Goal: Check status: Check status

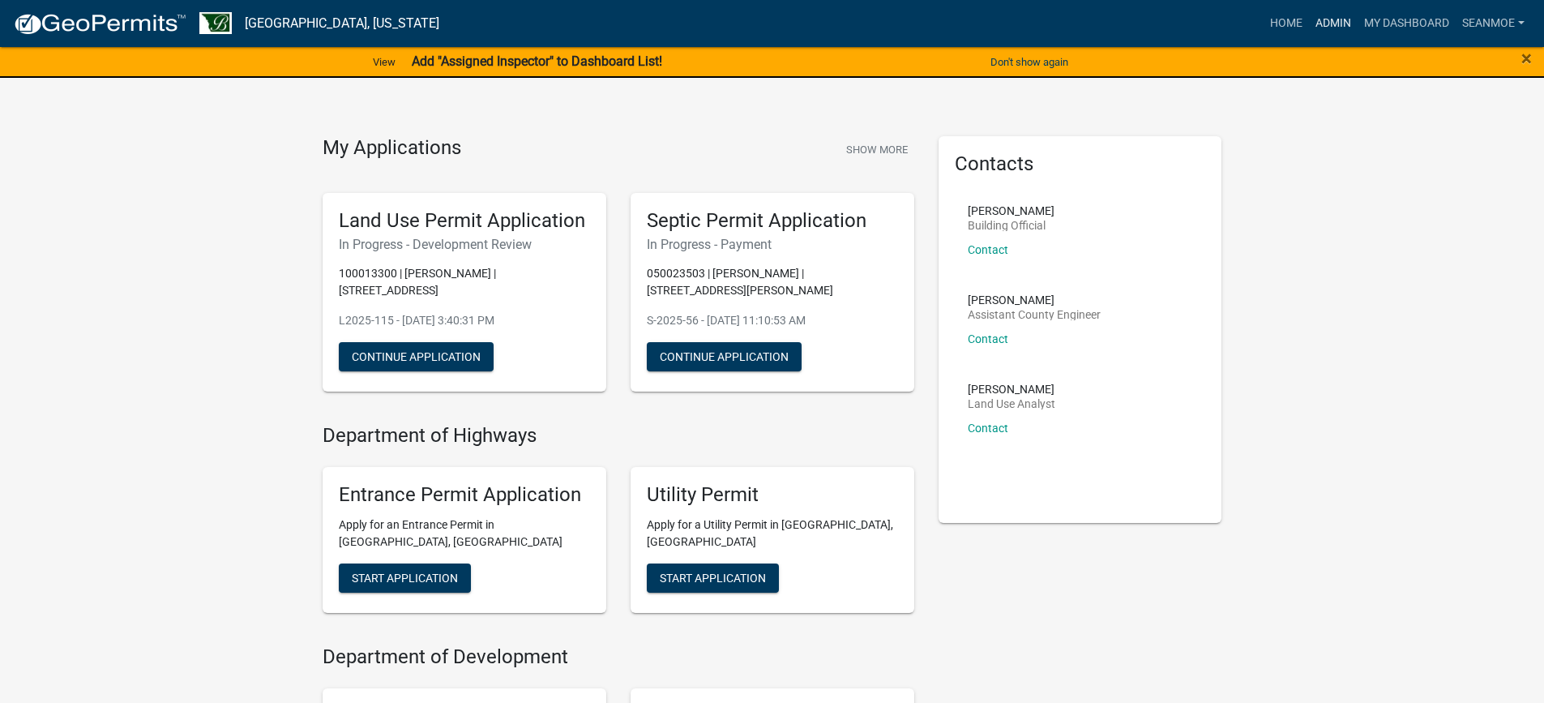
click at [1328, 24] on link "Admin" at bounding box center [1333, 23] width 49 height 31
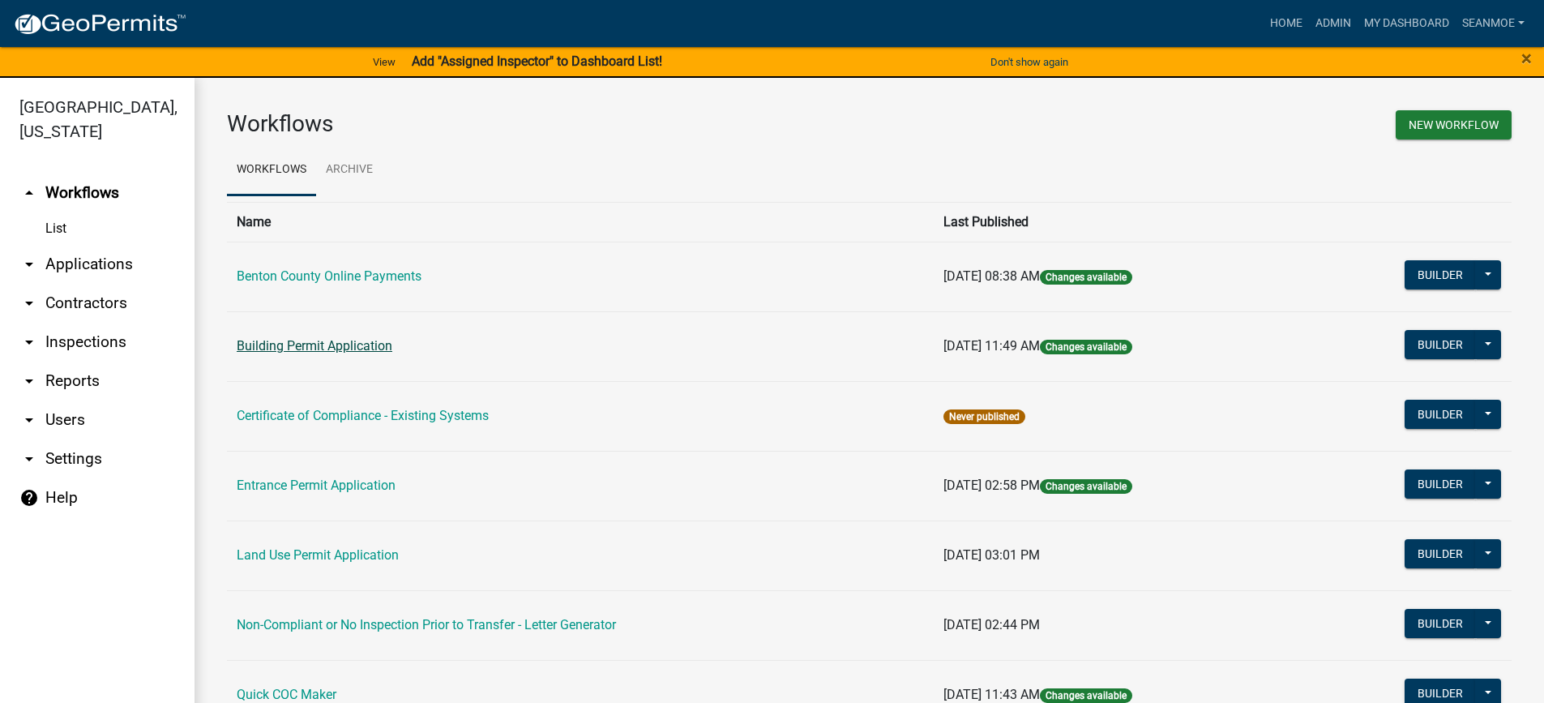
click at [271, 344] on link "Building Permit Application" at bounding box center [315, 345] width 156 height 15
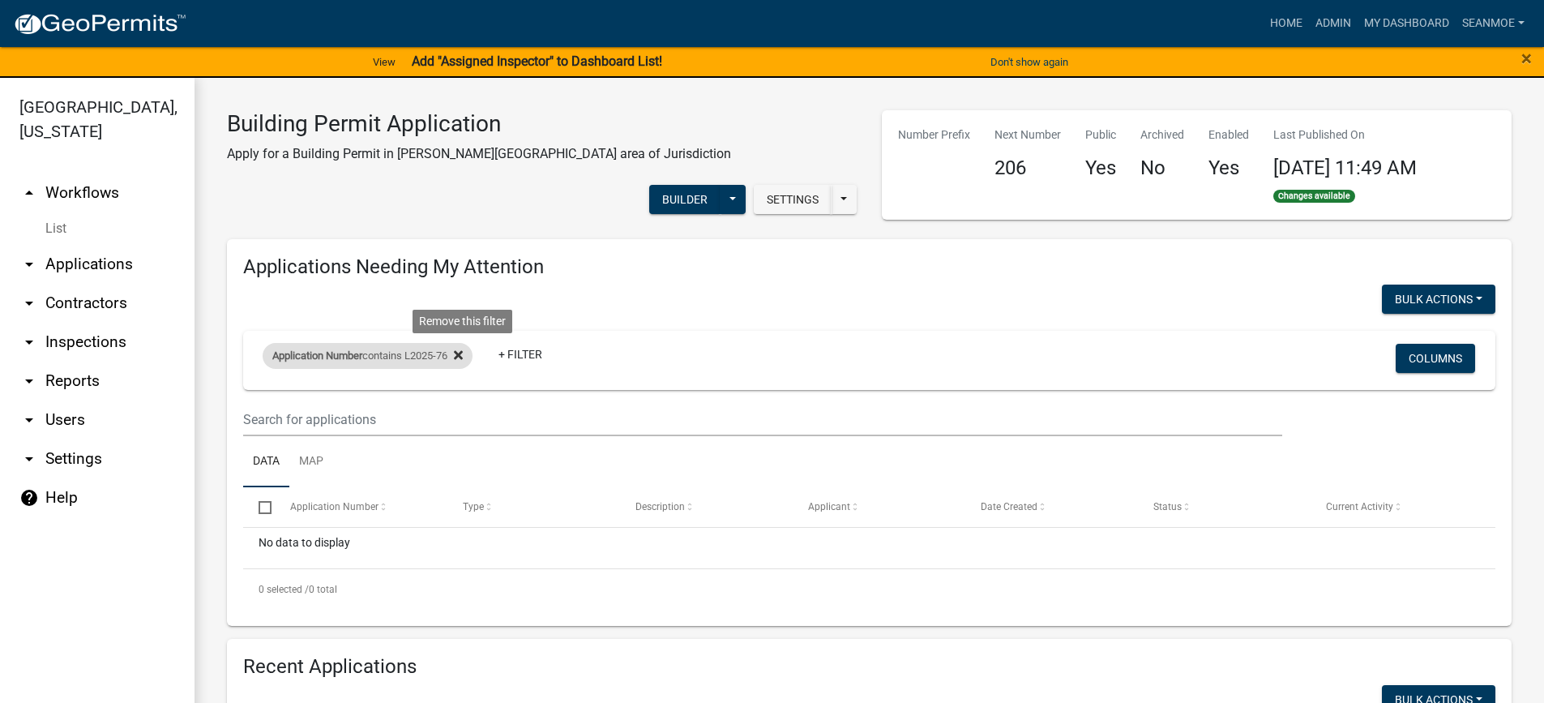
click at [463, 350] on icon at bounding box center [458, 354] width 9 height 9
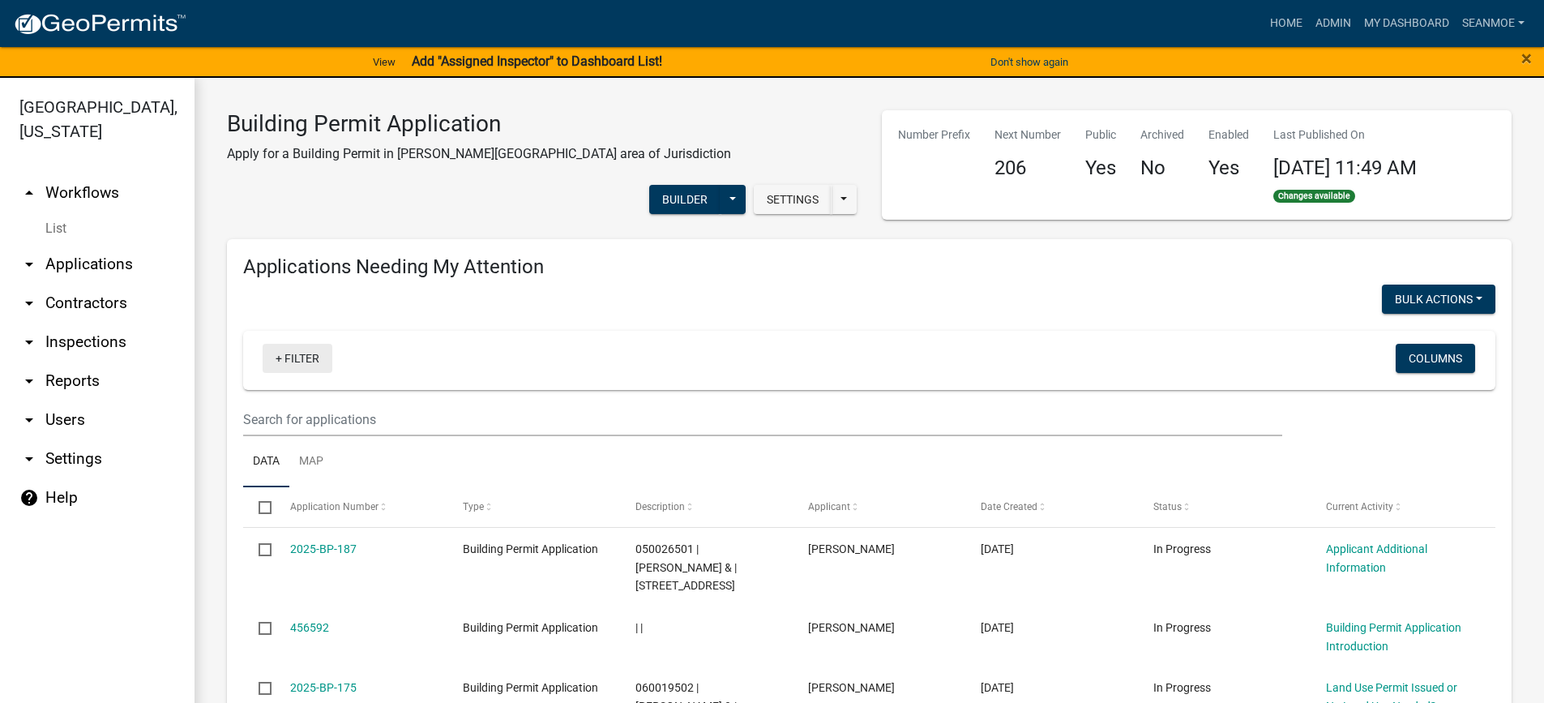
click at [280, 352] on link "+ Filter" at bounding box center [298, 358] width 70 height 29
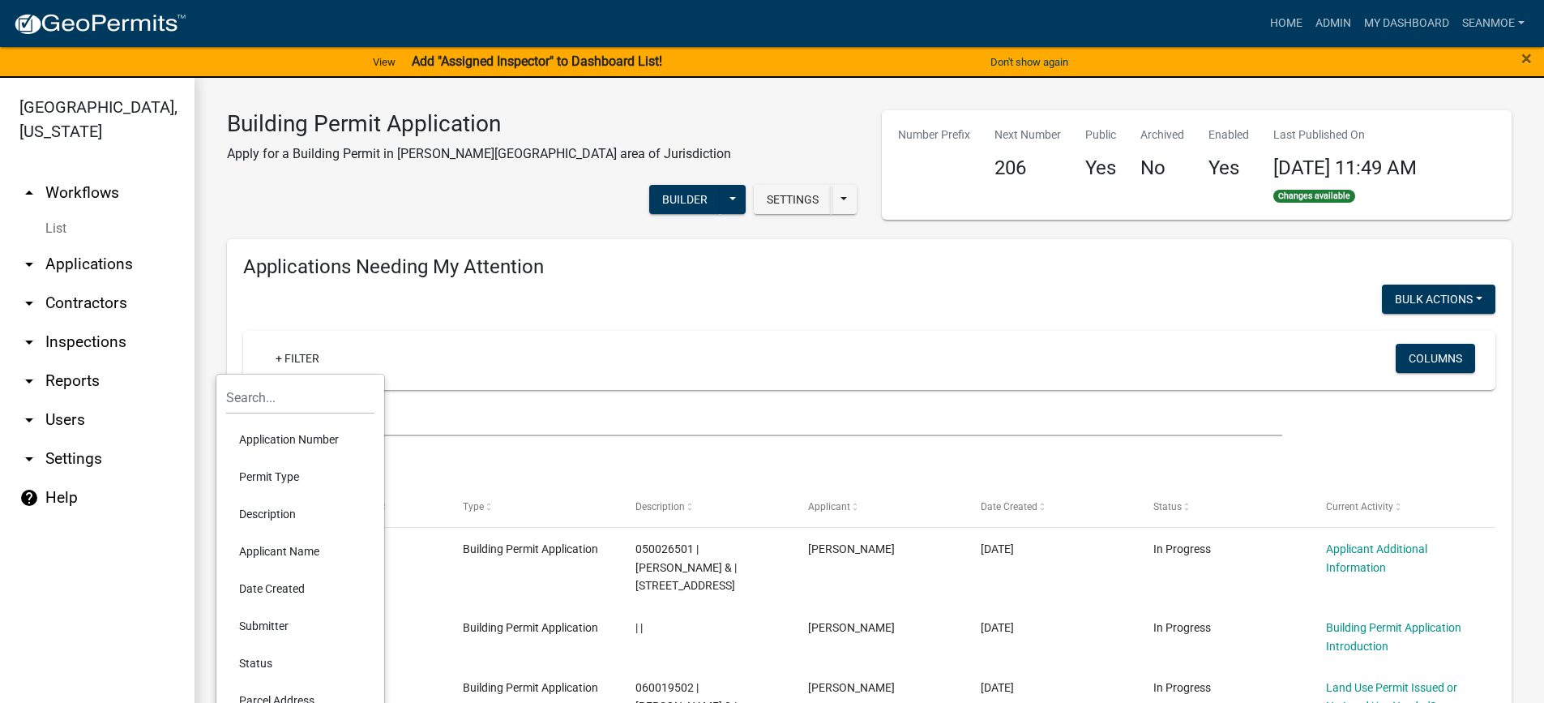
click at [301, 439] on li "Application Number" at bounding box center [300, 439] width 148 height 37
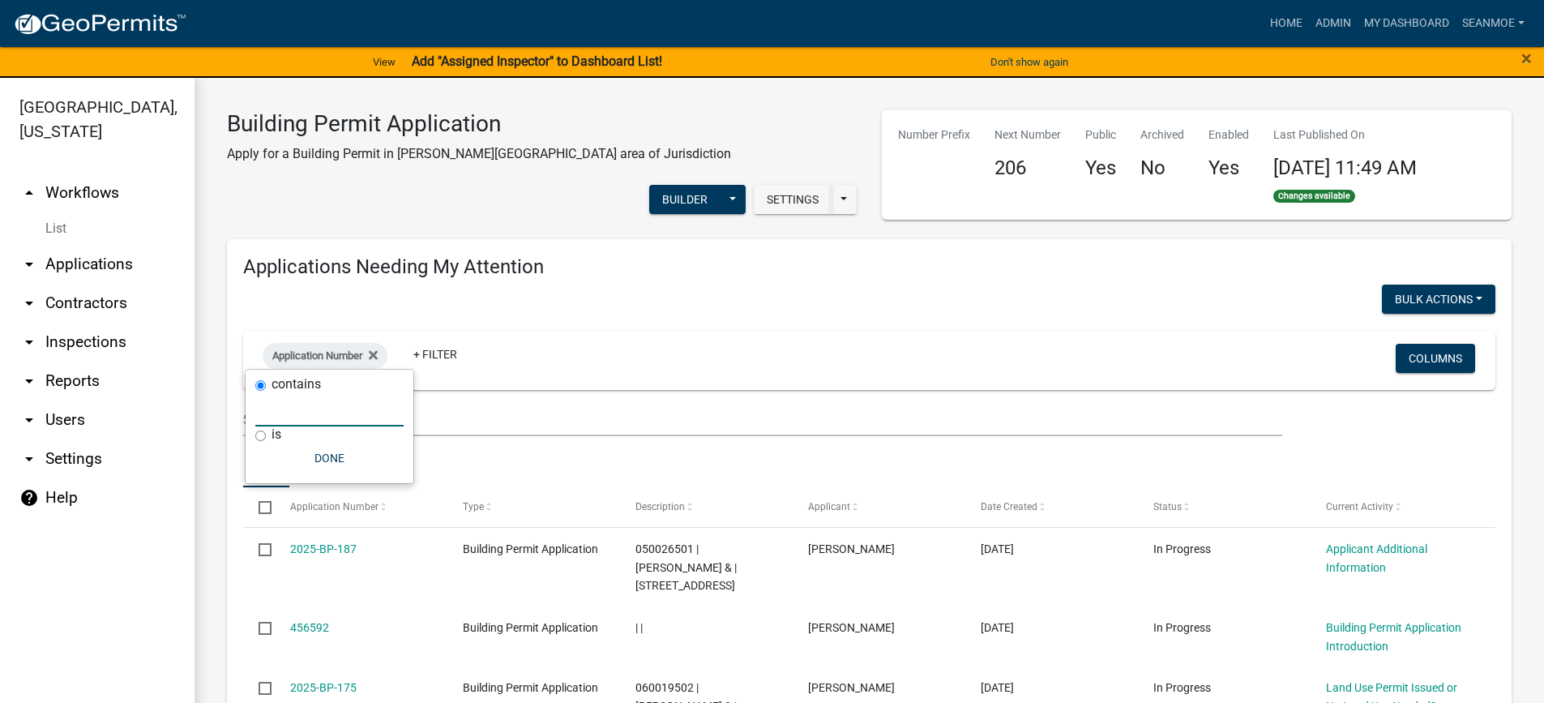
click at [316, 416] on input "text" at bounding box center [329, 409] width 148 height 33
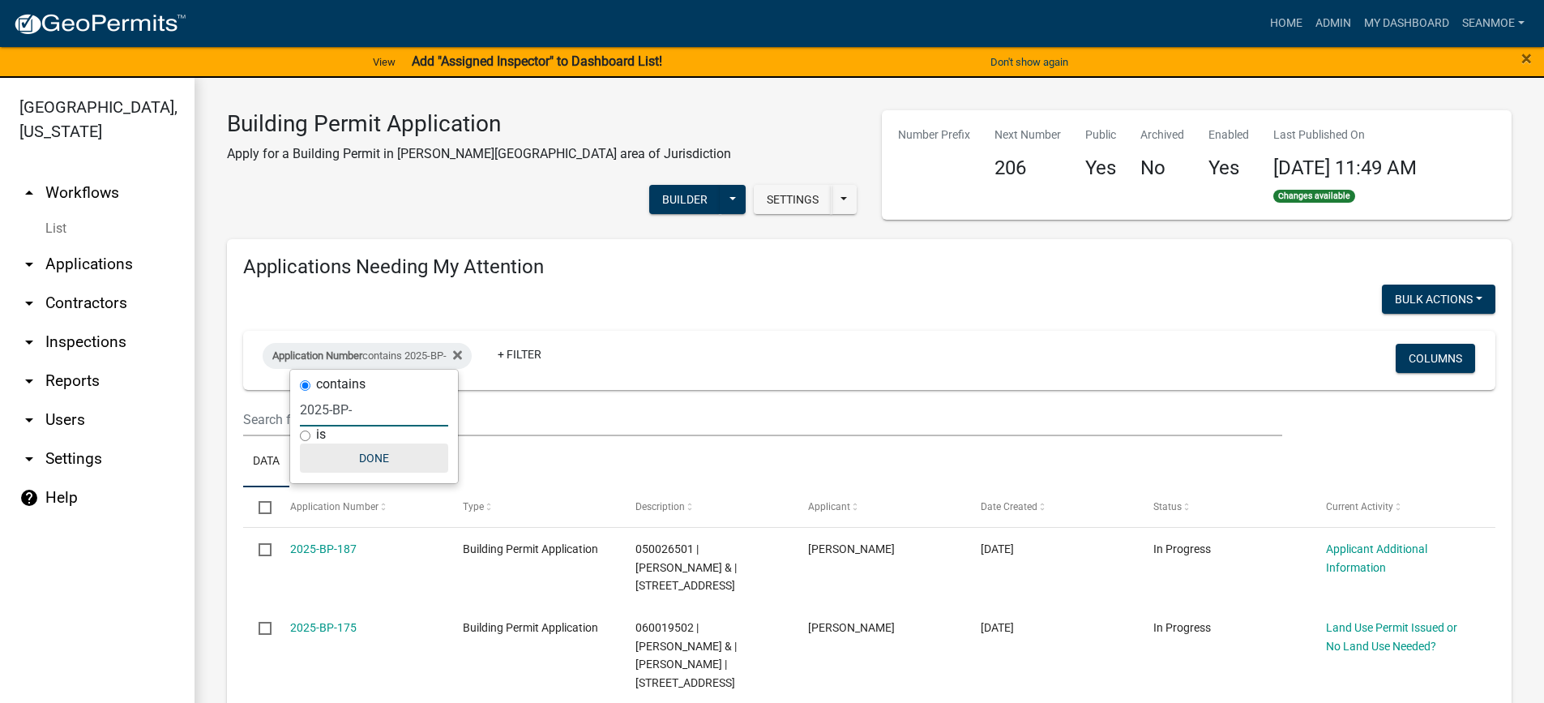
type input "2025-BP-"
click at [371, 459] on button "Done" at bounding box center [374, 457] width 148 height 29
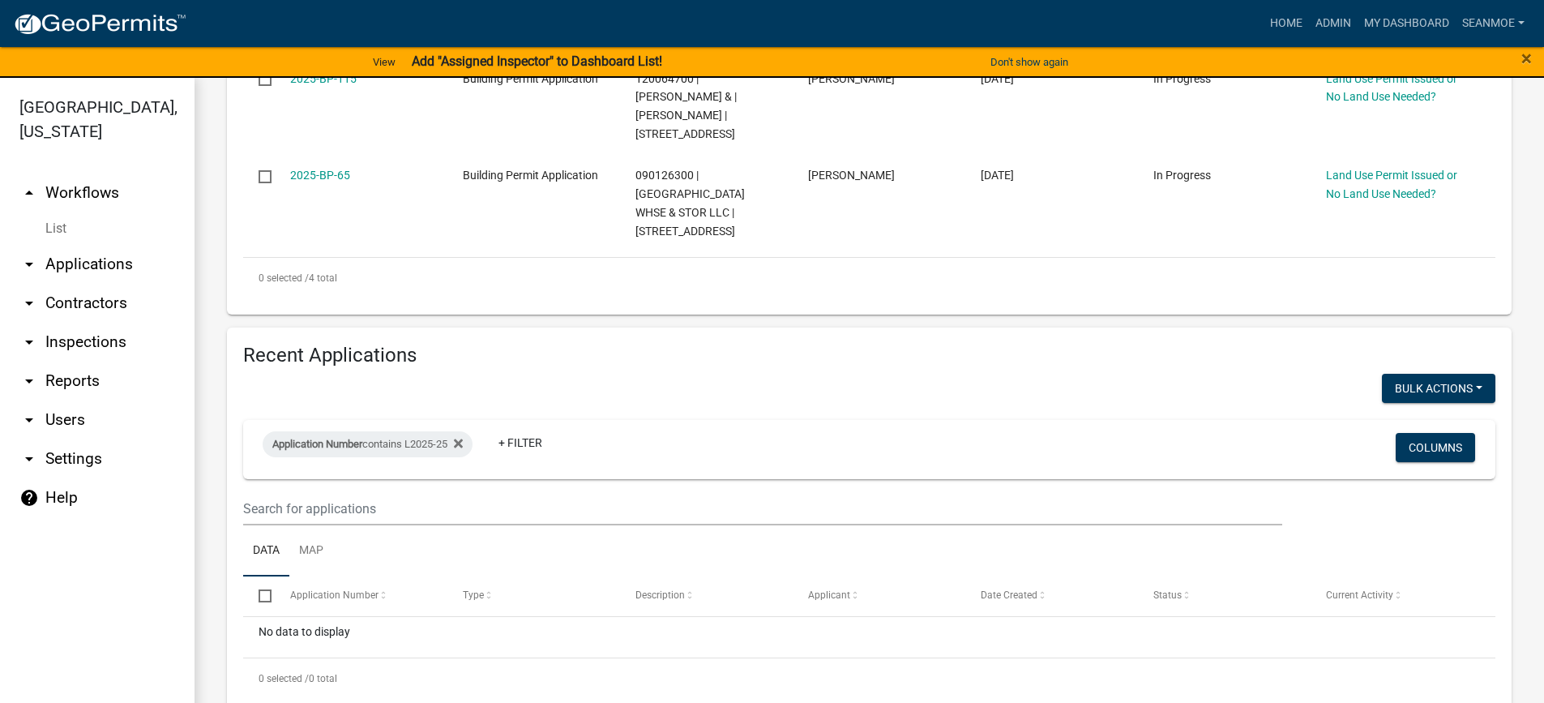
scroll to position [19, 0]
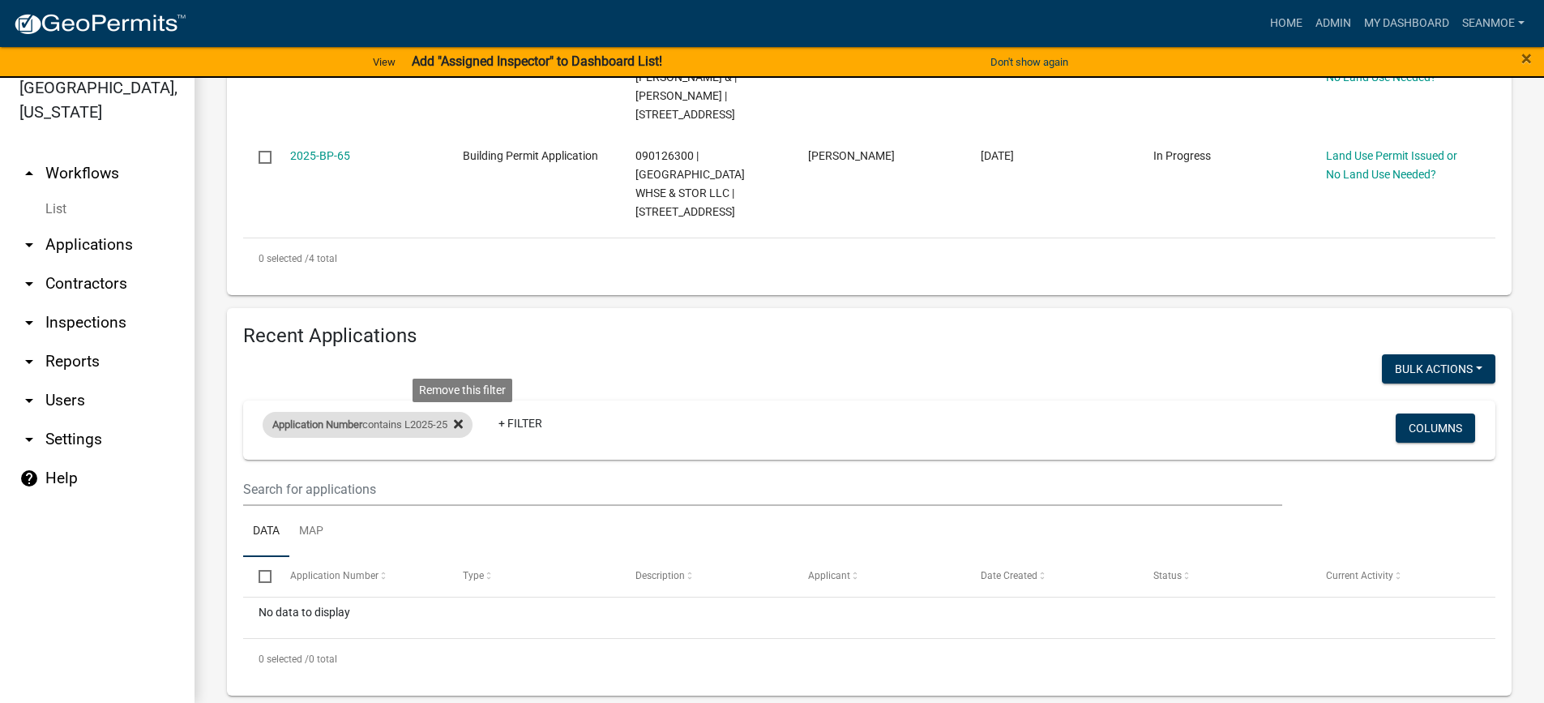
click at [463, 420] on icon at bounding box center [458, 424] width 9 height 9
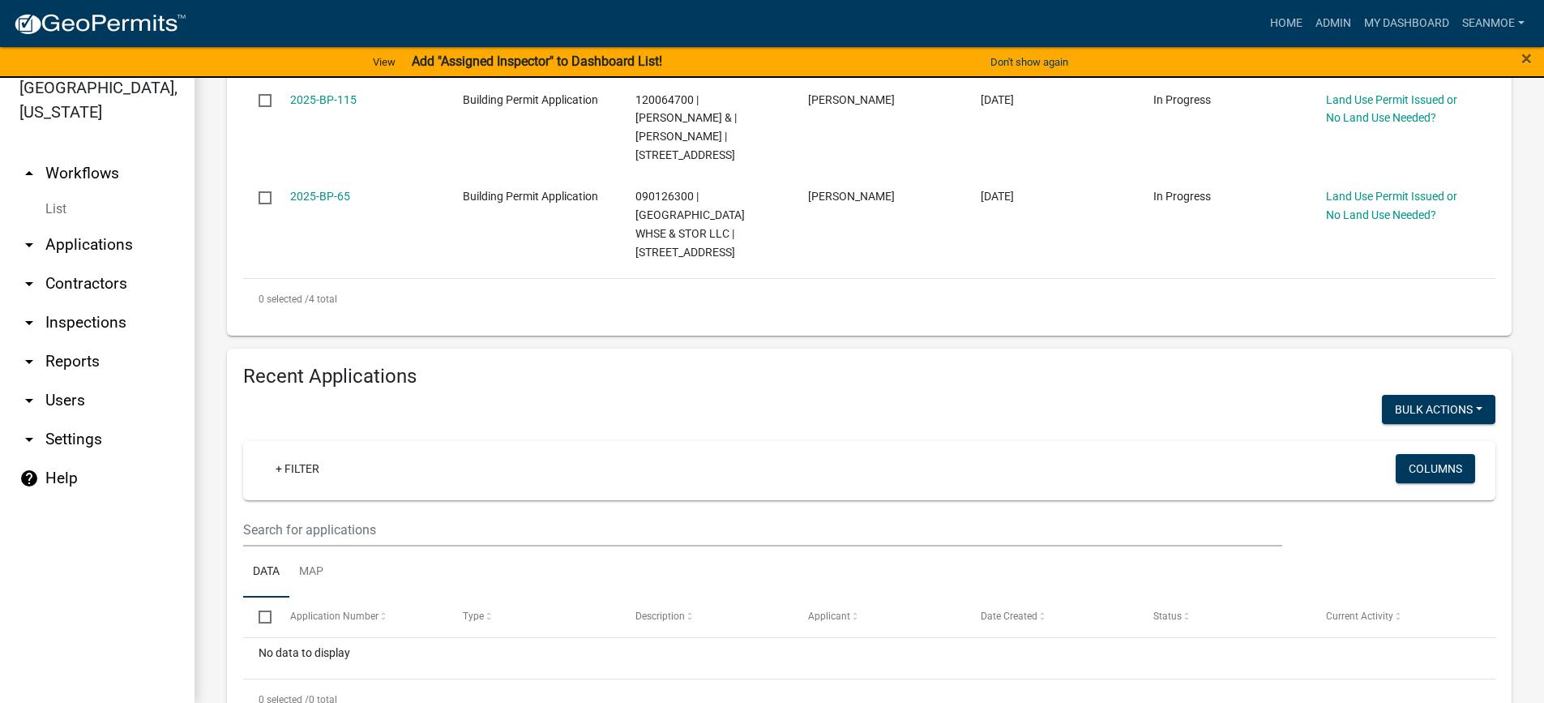
select select "3: 100"
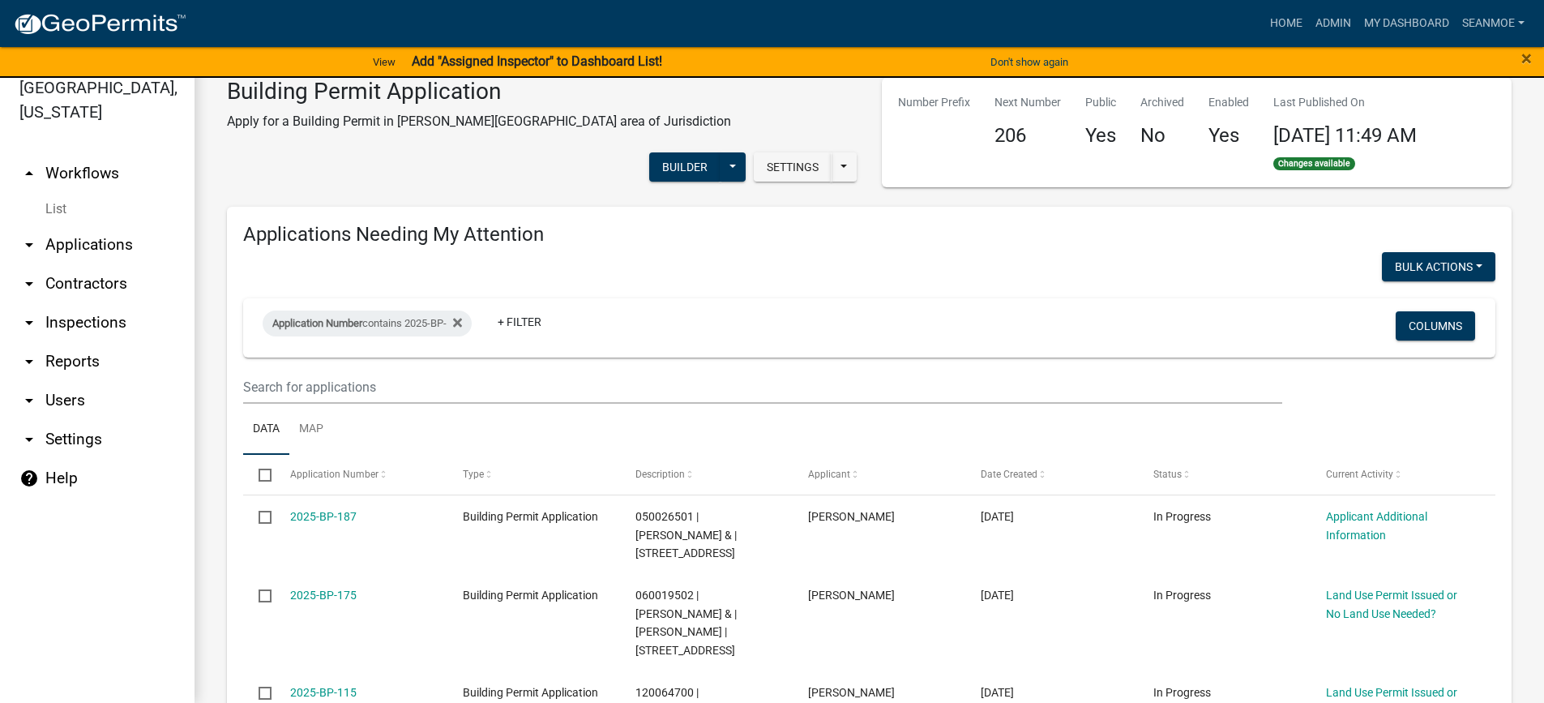
scroll to position [0, 0]
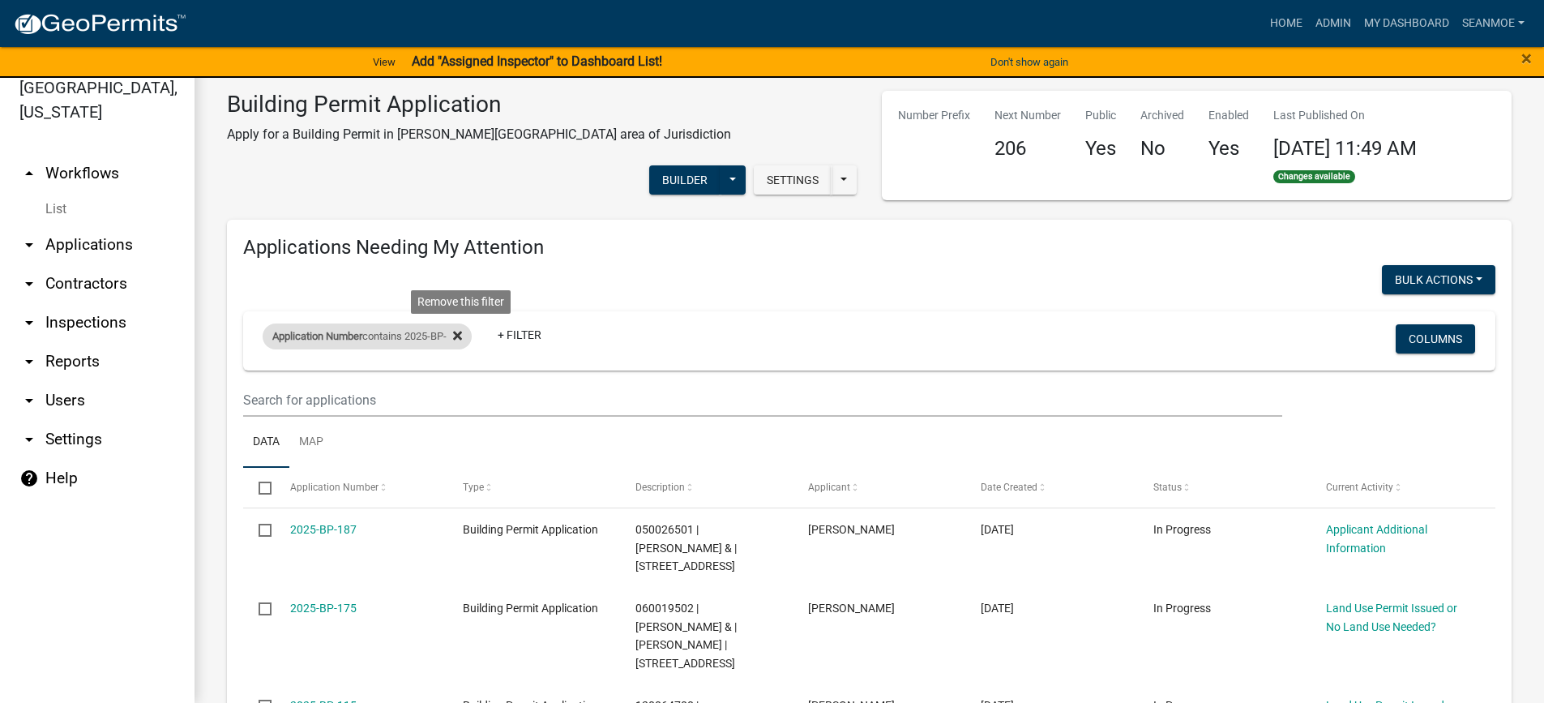
click at [462, 331] on icon at bounding box center [457, 335] width 9 height 9
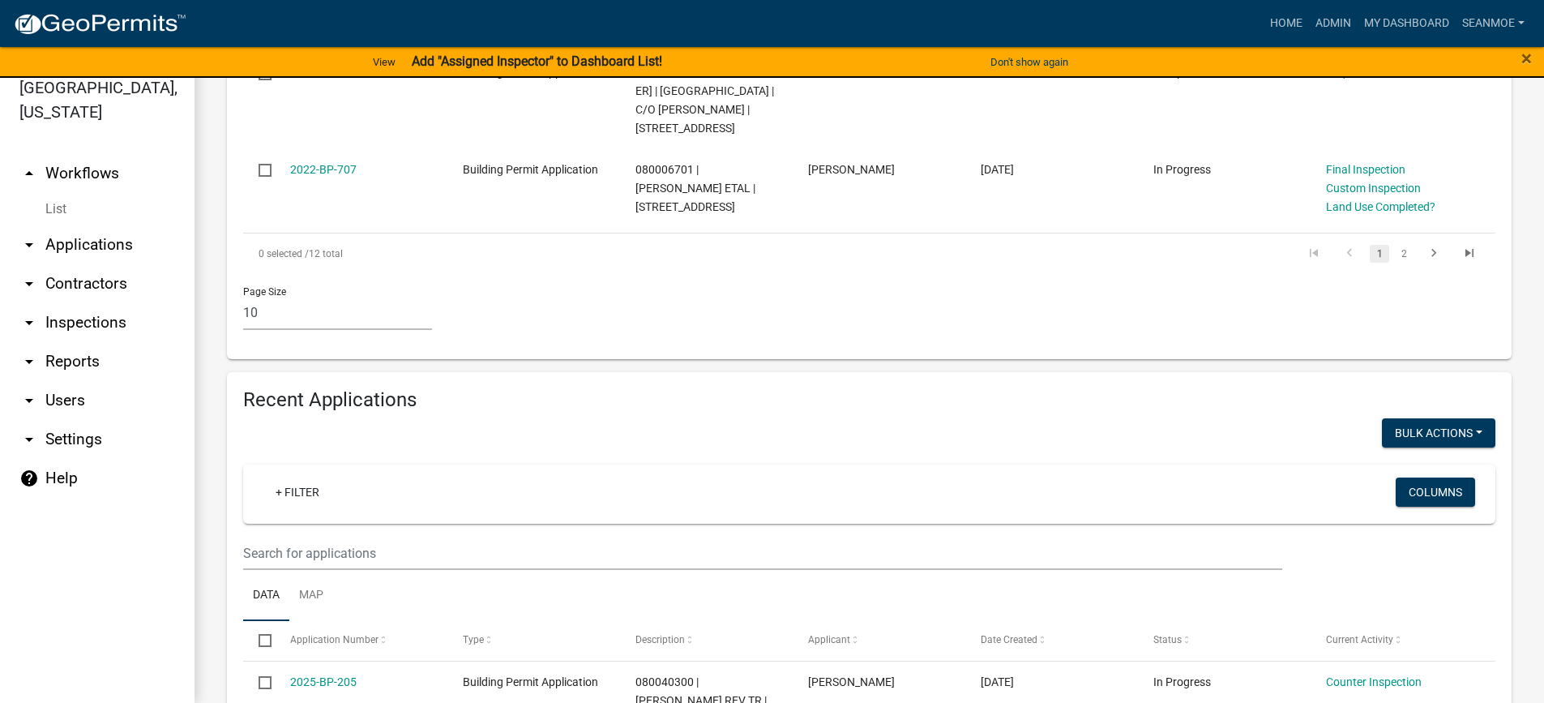
scroll to position [1378, 0]
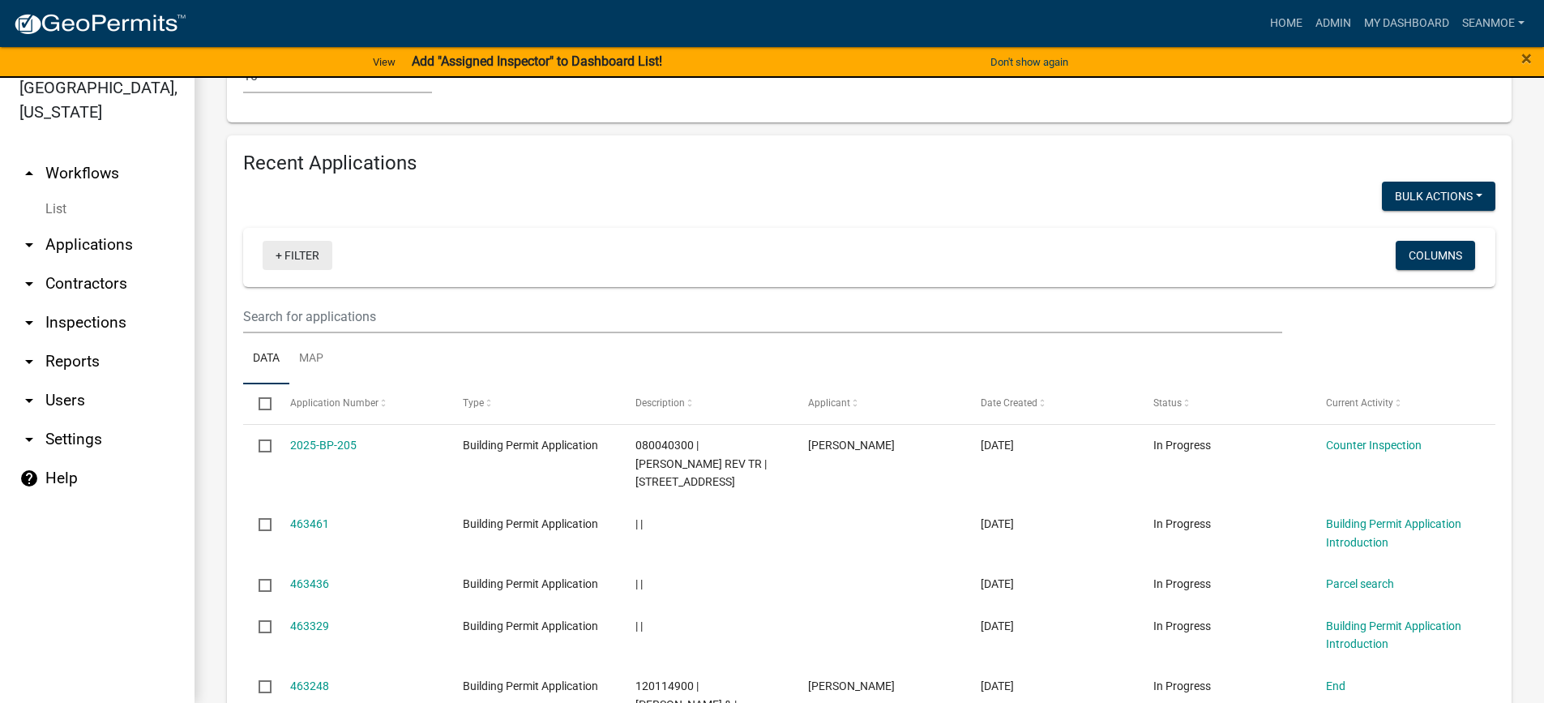
click at [296, 241] on link "+ Filter" at bounding box center [298, 255] width 70 height 29
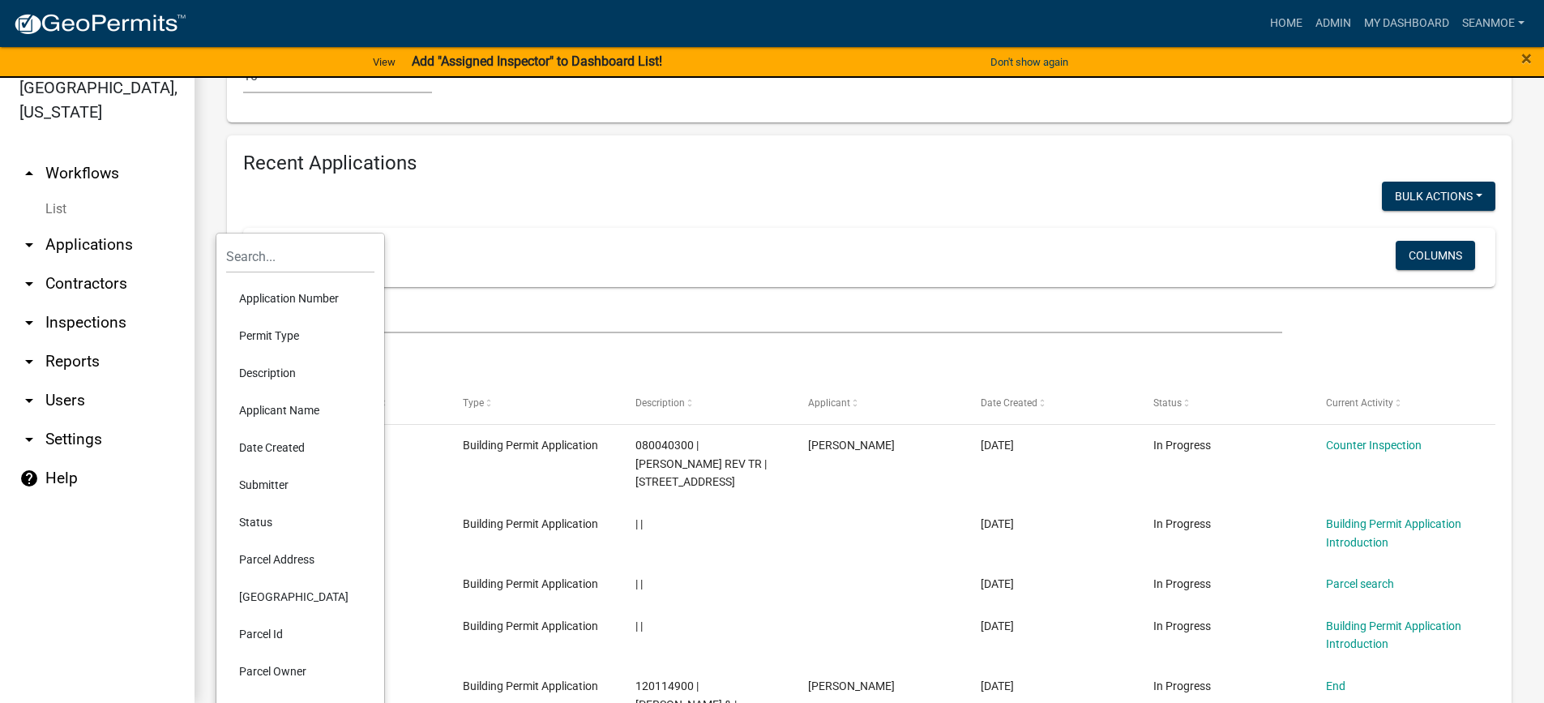
click at [303, 301] on li "Application Number" at bounding box center [300, 298] width 148 height 37
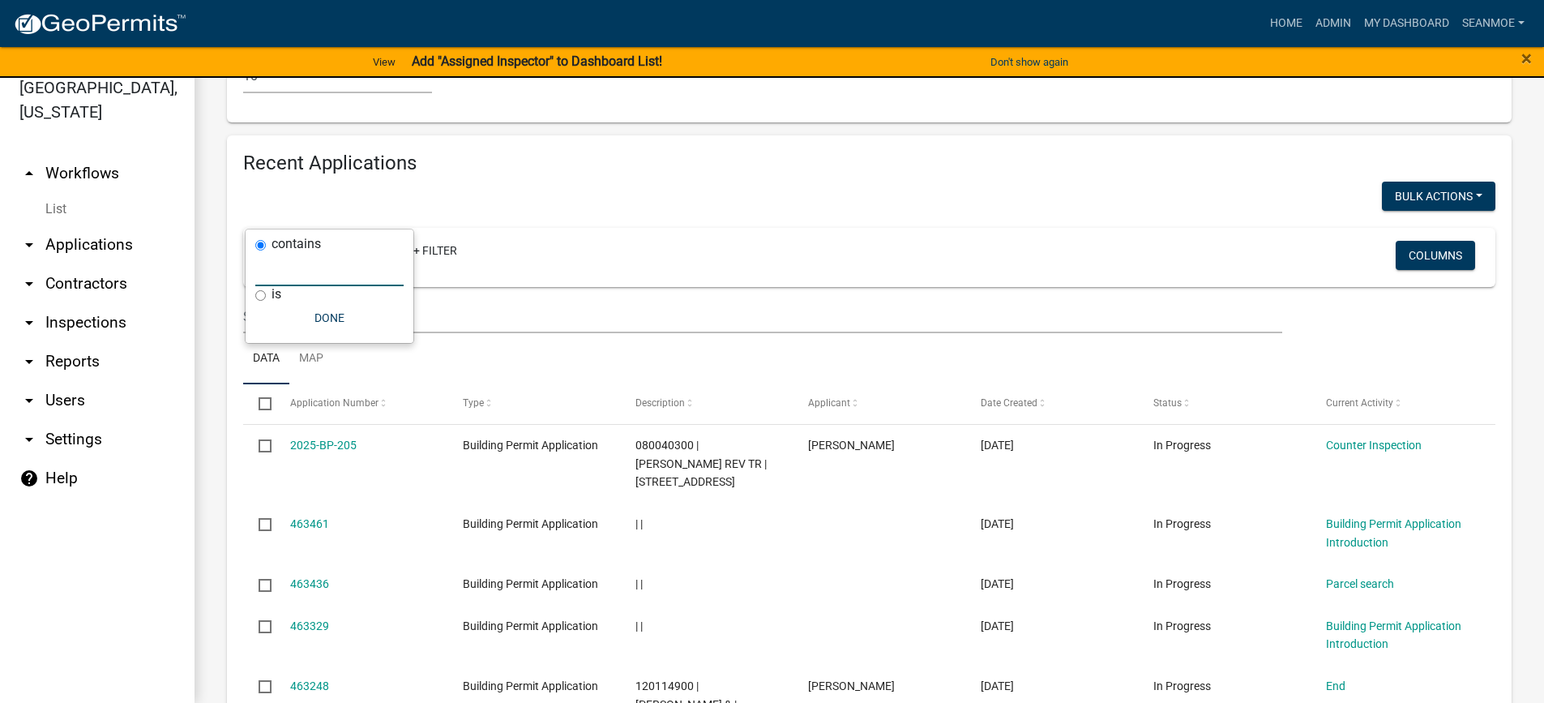
click at [311, 274] on input "text" at bounding box center [329, 269] width 148 height 33
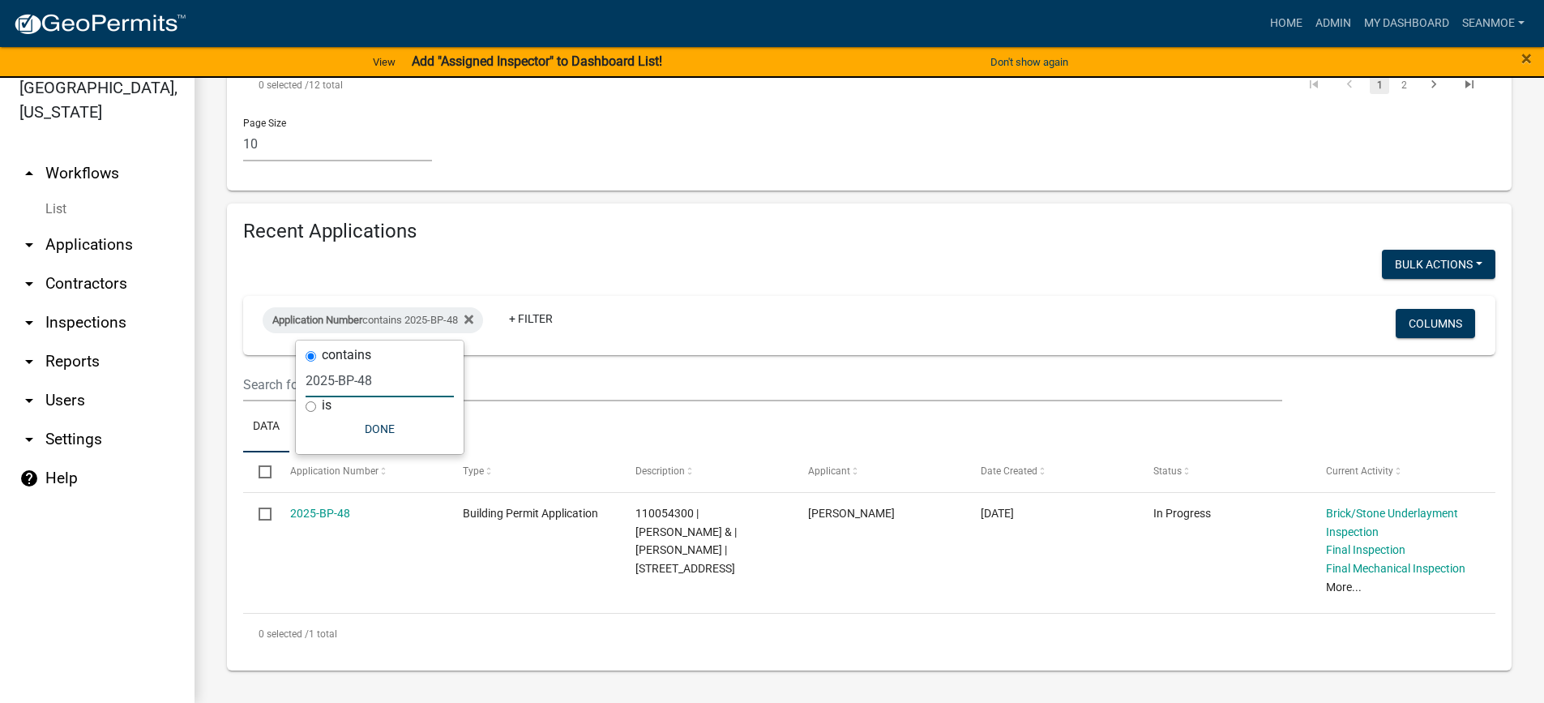
scroll to position [1267, 0]
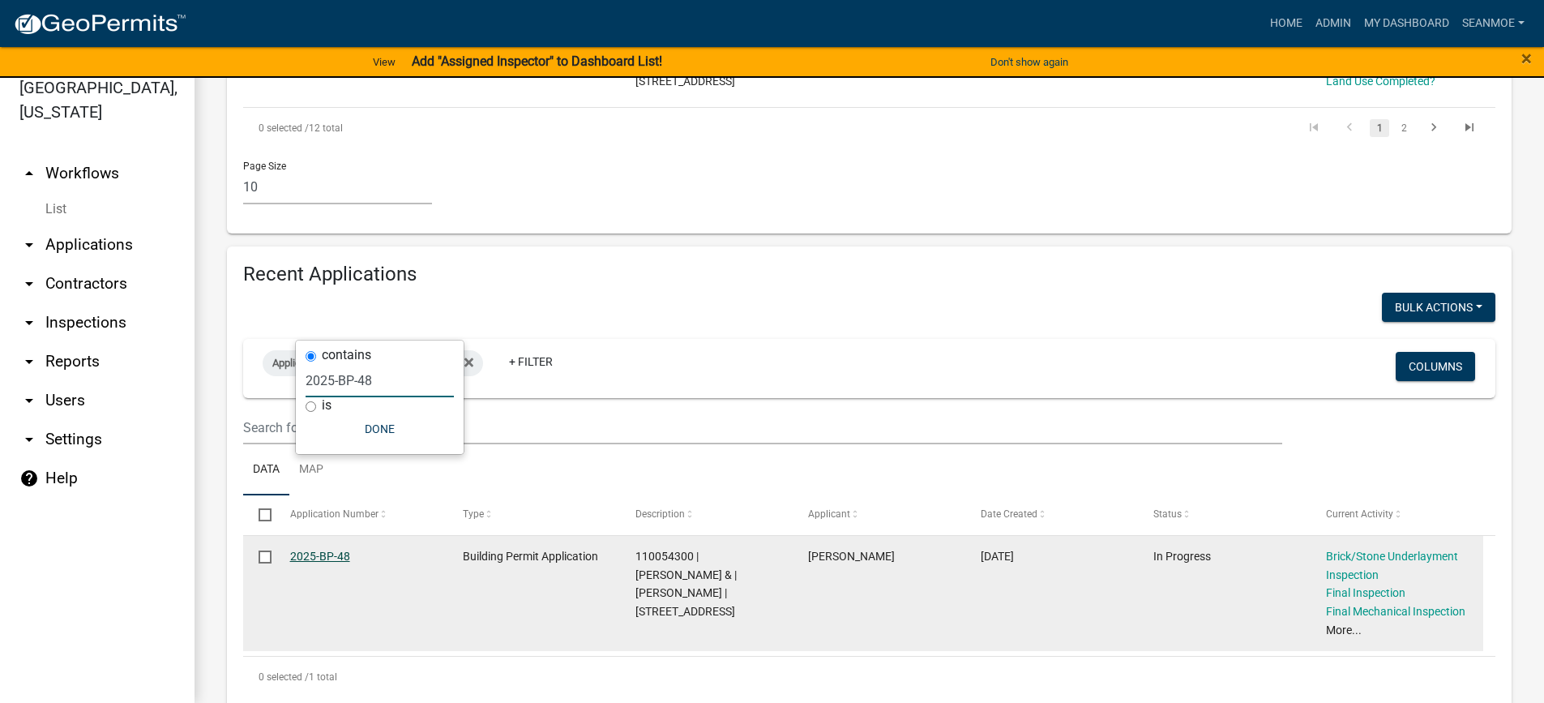
type input "2025-BP-48"
click at [318, 550] on link "2025-BP-48" at bounding box center [320, 556] width 60 height 13
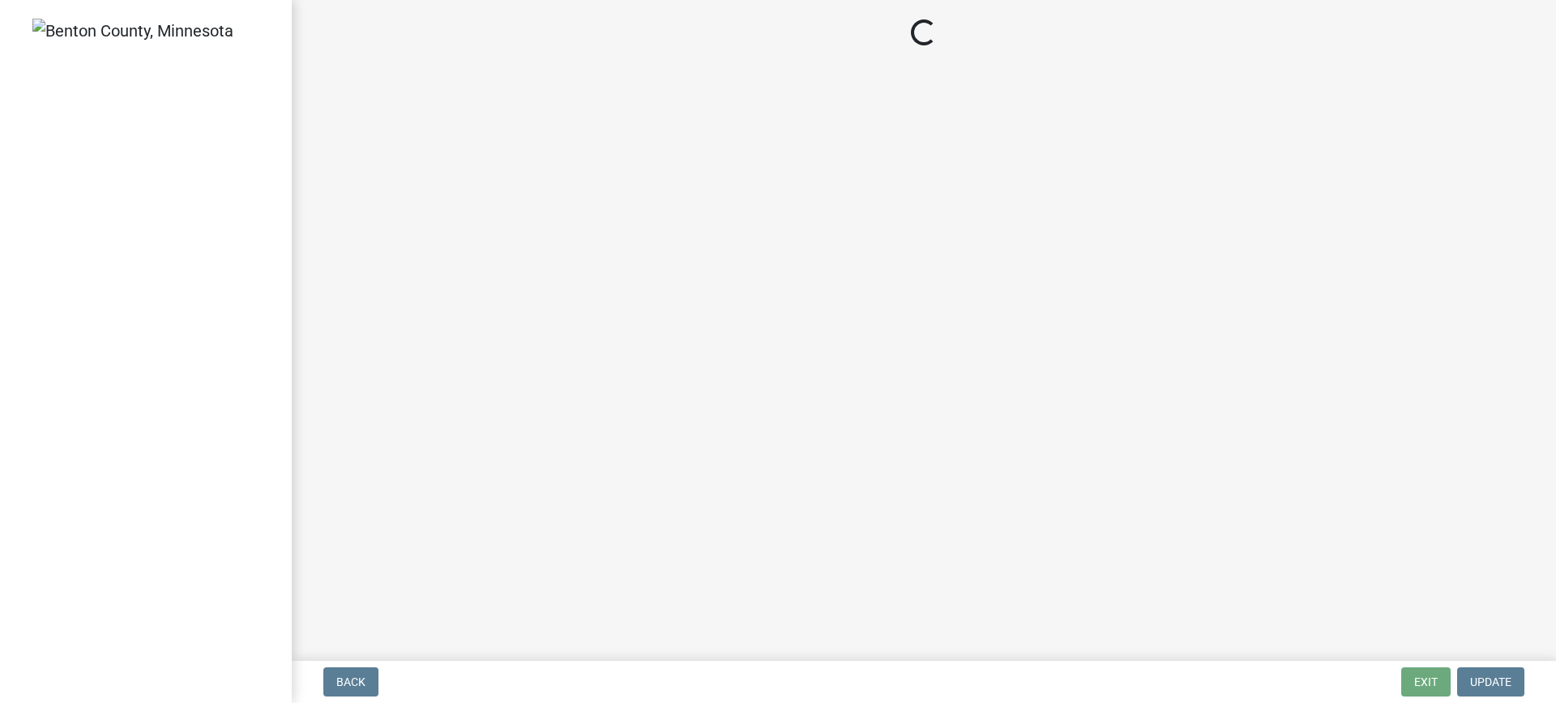
select select "17bfa135-5610-45df-8ce7-87530b7d86d4"
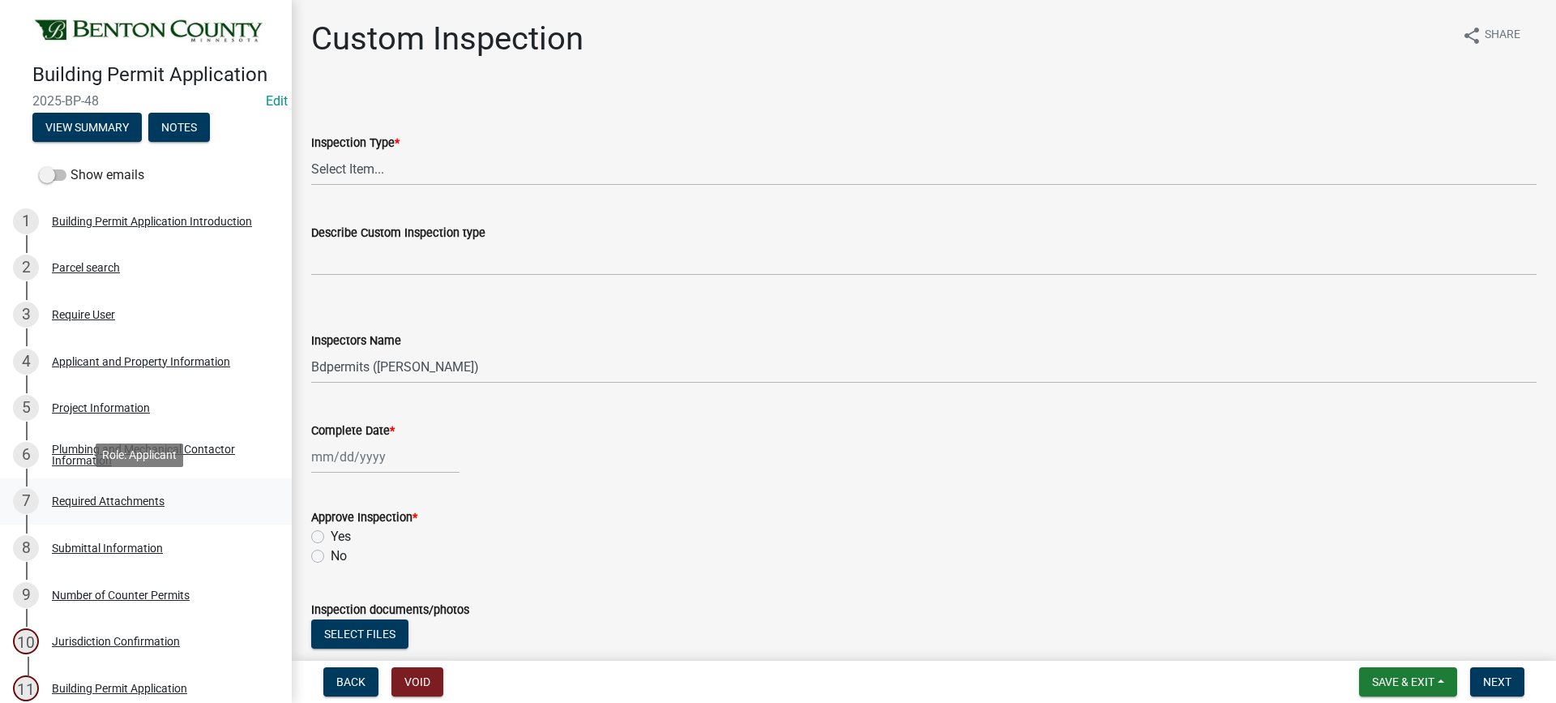
click at [120, 499] on div "Required Attachments" at bounding box center [108, 500] width 113 height 11
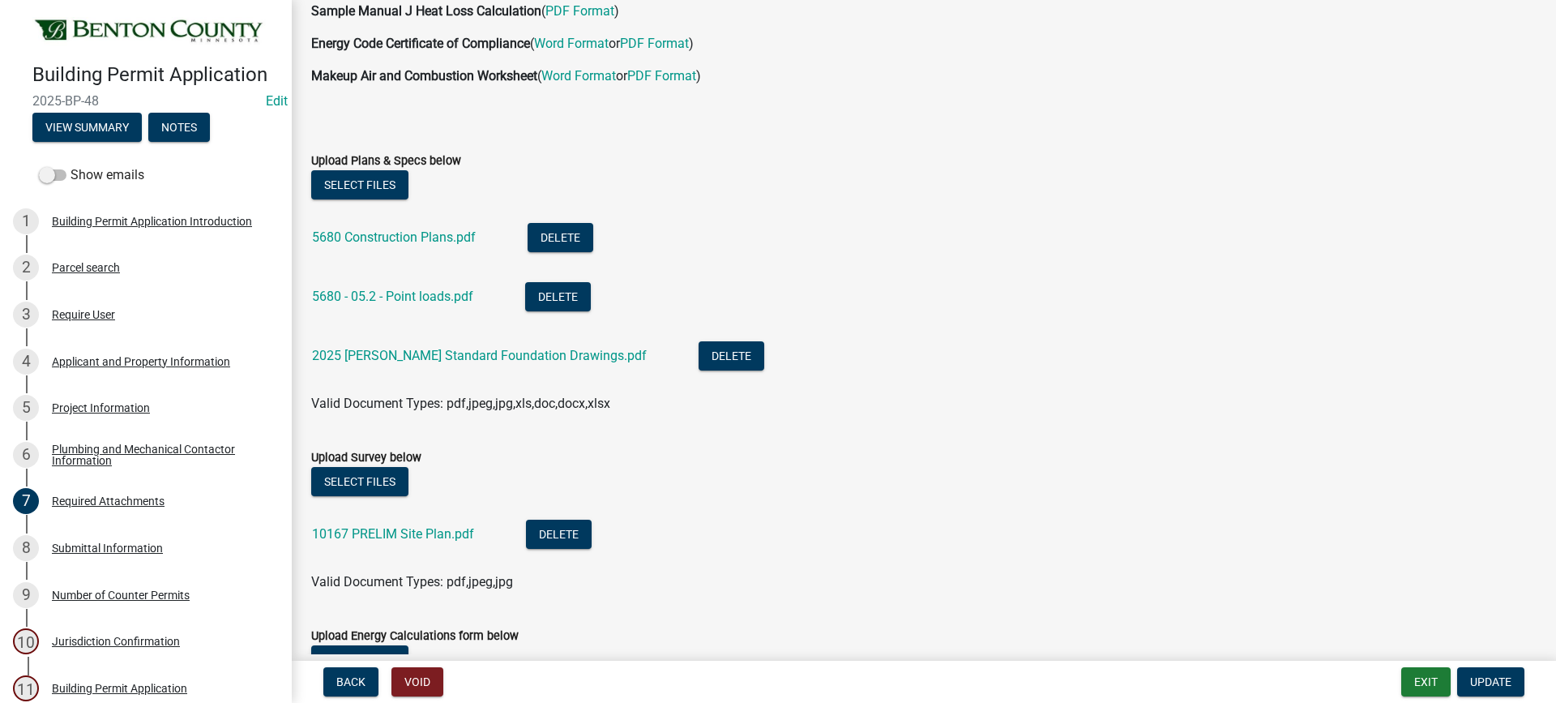
scroll to position [162, 0]
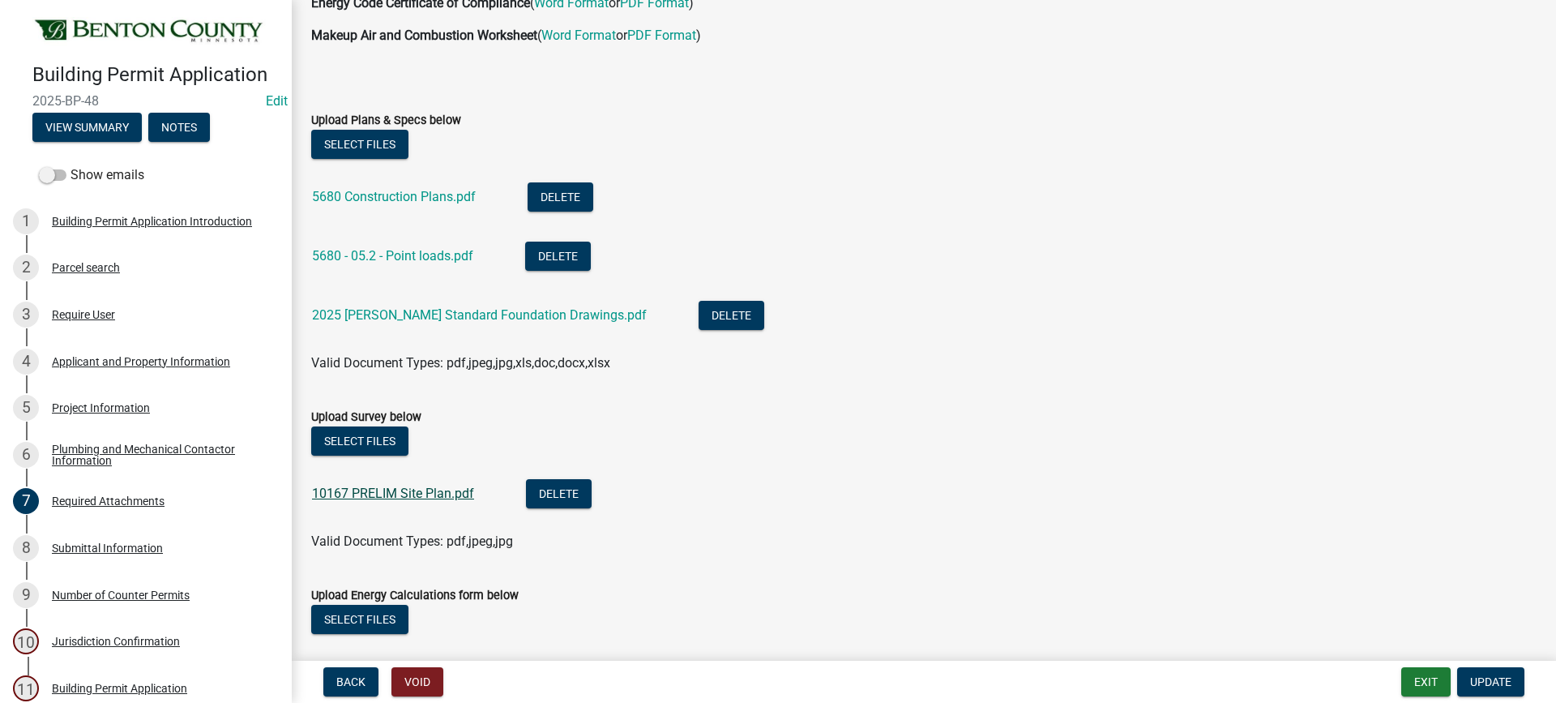
click at [411, 493] on link "10167 PRELIM Site Plan.pdf" at bounding box center [393, 493] width 162 height 15
click at [418, 313] on link "2025 [PERSON_NAME] Standard Foundation Drawings.pdf" at bounding box center [479, 314] width 335 height 15
click at [415, 197] on link "5680 Construction Plans.pdf" at bounding box center [394, 196] width 164 height 15
